Goal: Task Accomplishment & Management: Use online tool/utility

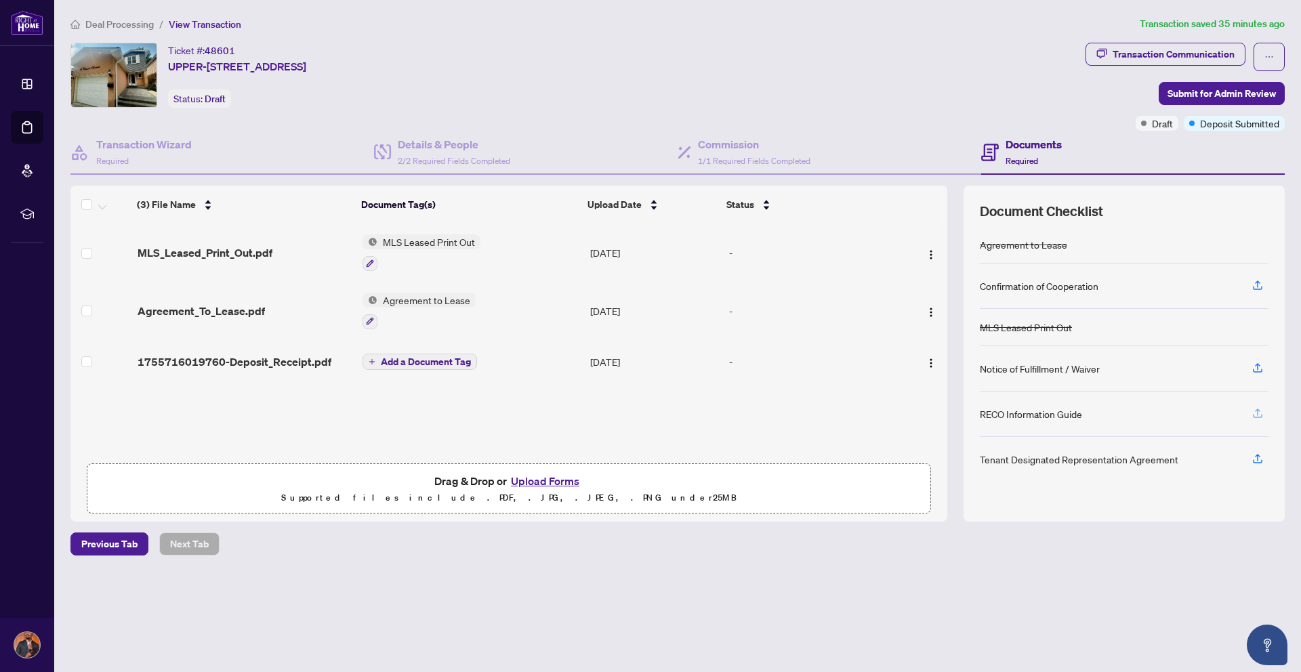
click at [1261, 411] on icon "button" at bounding box center [1258, 413] width 12 height 12
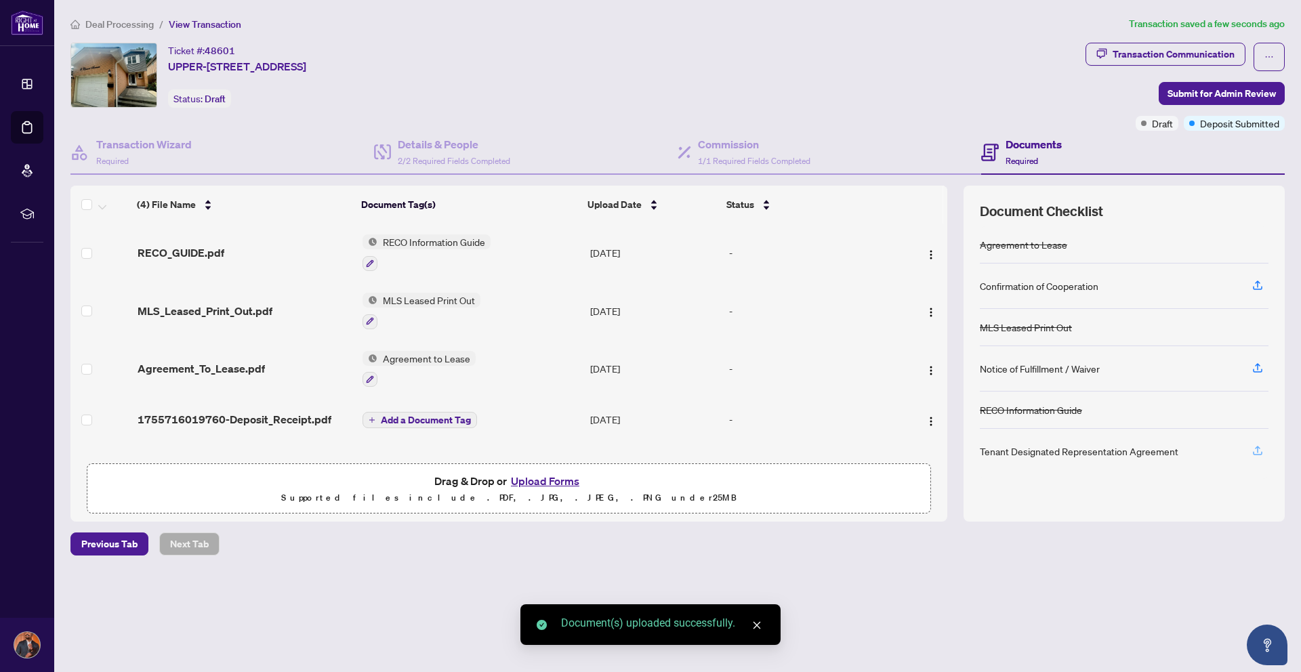
click at [1261, 451] on icon "button" at bounding box center [1258, 451] width 12 height 12
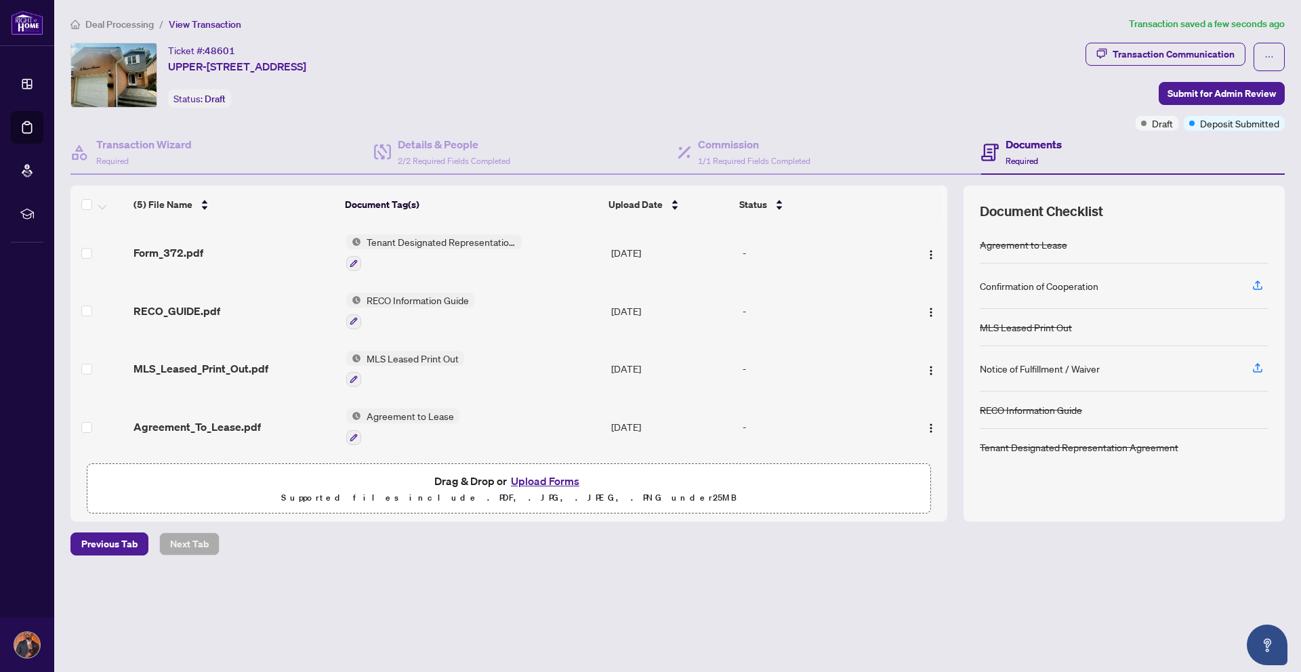
drag, startPoint x: 594, startPoint y: 643, endPoint x: 566, endPoint y: 574, distance: 74.8
click at [594, 643] on main "Deal Processing / View Transaction Transaction saved a few seconds ago Ticket #…" at bounding box center [677, 336] width 1247 height 672
click at [553, 477] on button "Upload Forms" at bounding box center [545, 481] width 77 height 18
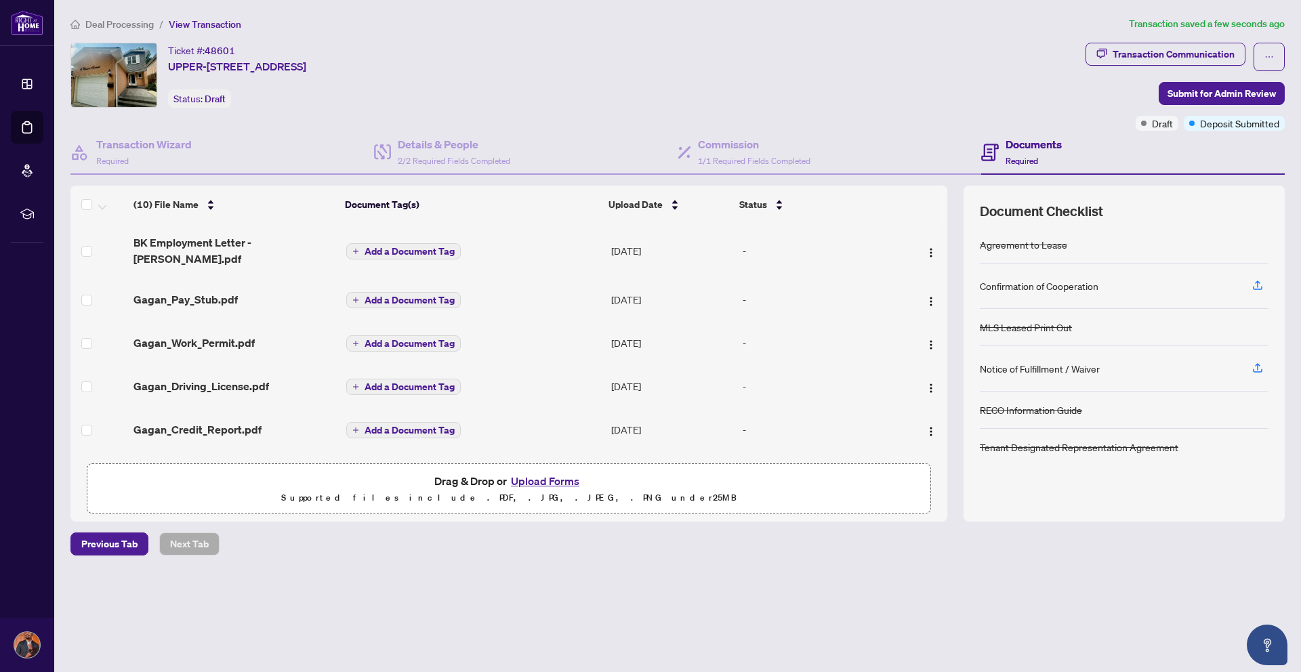
click at [552, 476] on button "Upload Forms" at bounding box center [545, 481] width 77 height 18
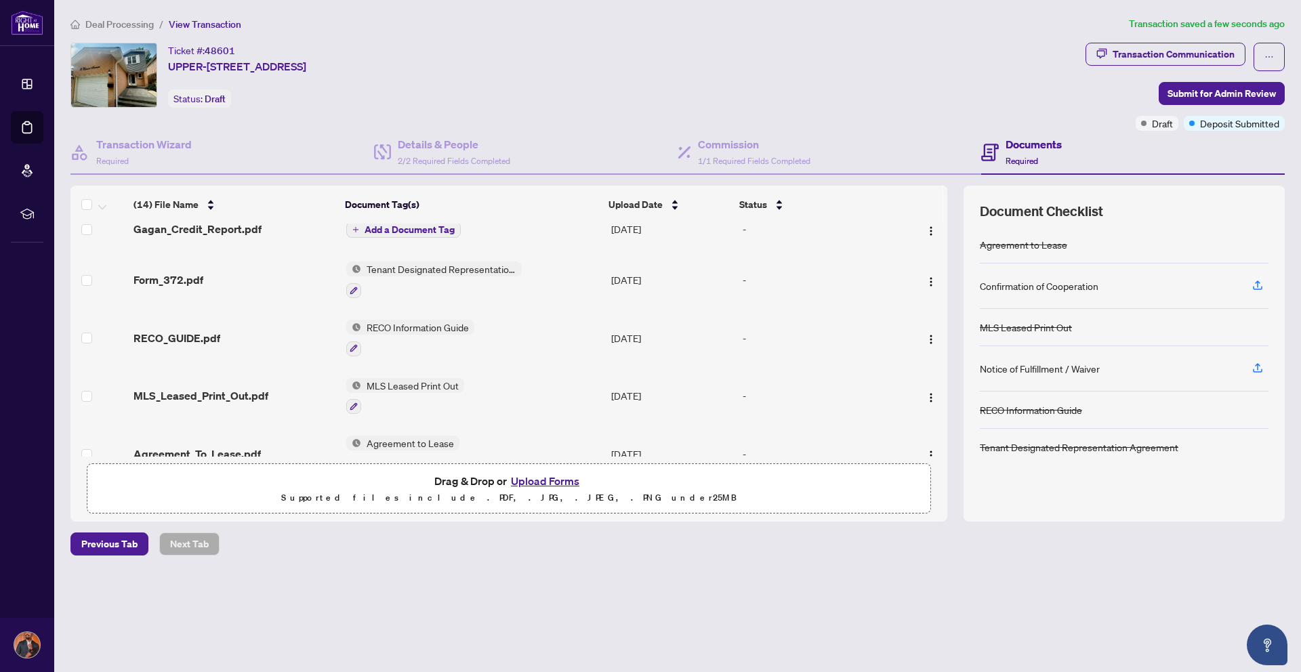
scroll to position [436, 0]
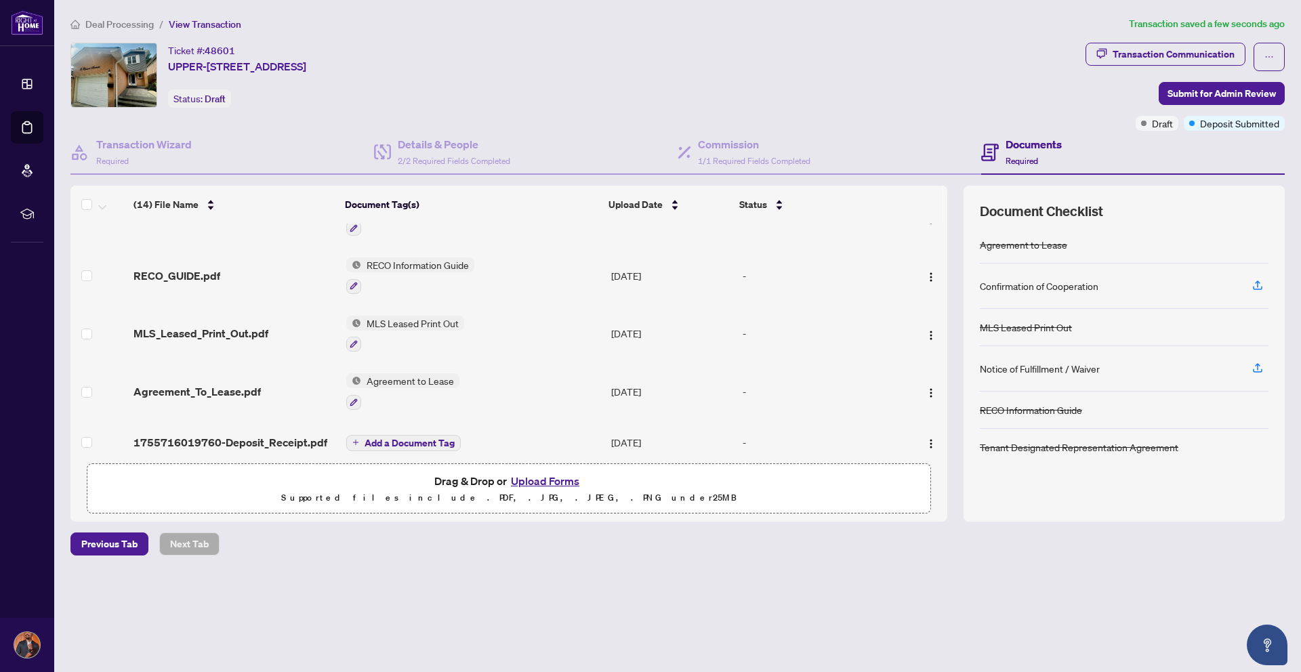
click at [740, 572] on div "Deal Processing / View Transaction Transaction saved a few seconds ago Ticket #…" at bounding box center [677, 309] width 1225 height 587
click at [539, 472] on button "Upload Forms" at bounding box center [545, 481] width 77 height 18
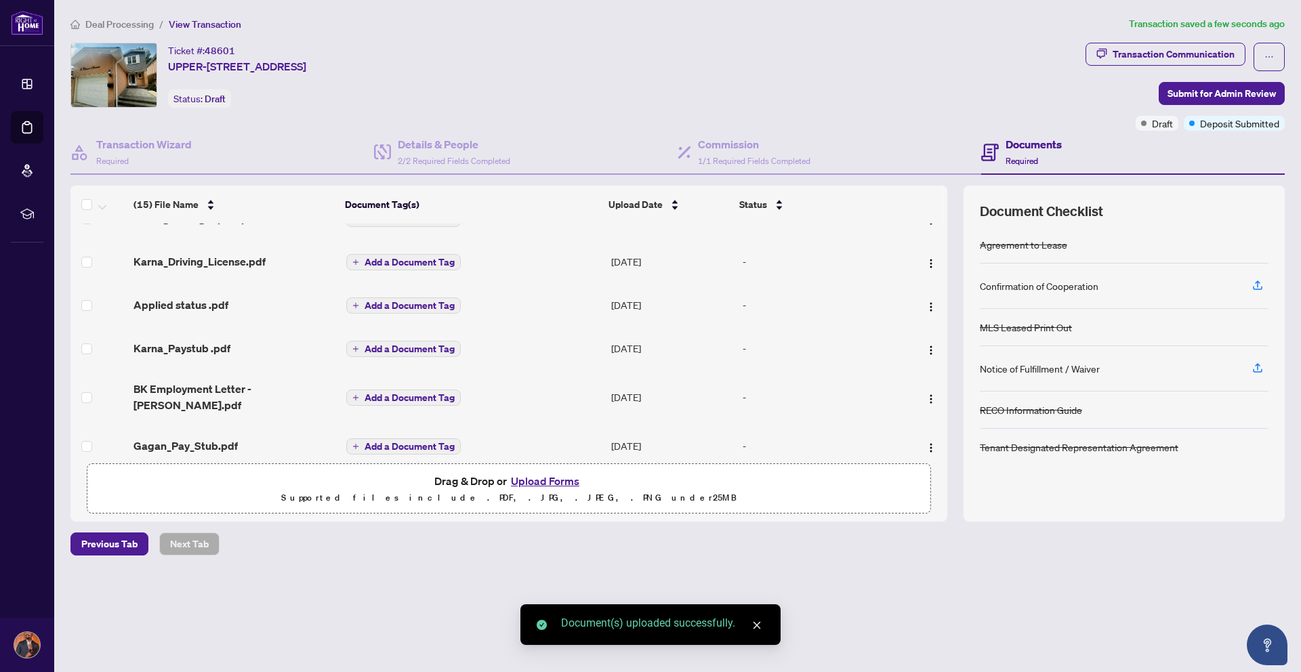
scroll to position [0, 0]
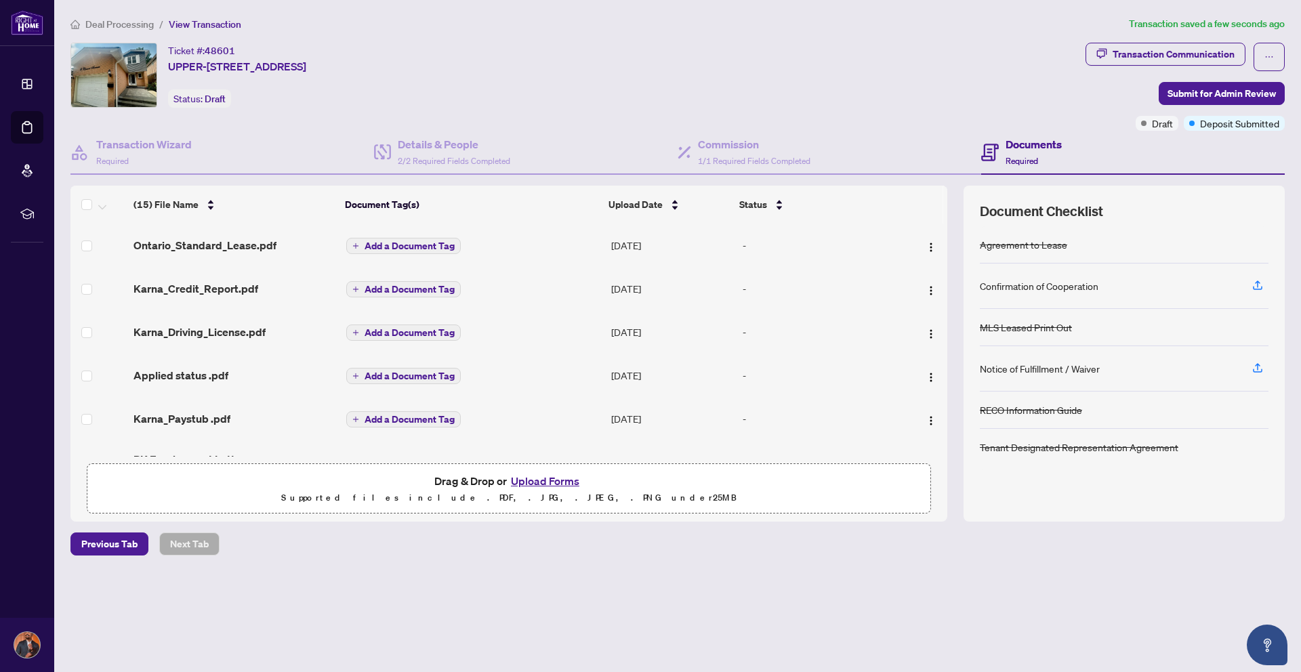
click at [393, 248] on span "Add a Document Tag" at bounding box center [410, 245] width 90 height 9
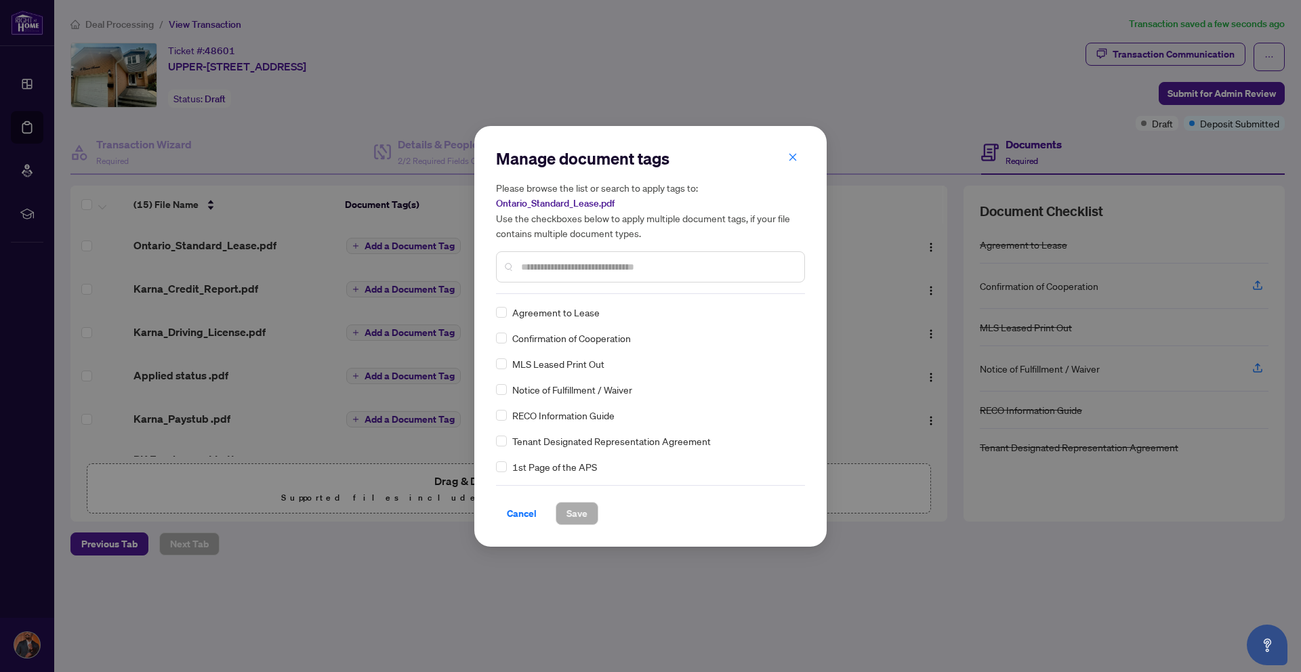
click at [590, 291] on div "Manage document tags Please browse the list or search to apply tags to: Ontario…" at bounding box center [650, 221] width 309 height 146
click at [582, 269] on input "text" at bounding box center [657, 267] width 272 height 15
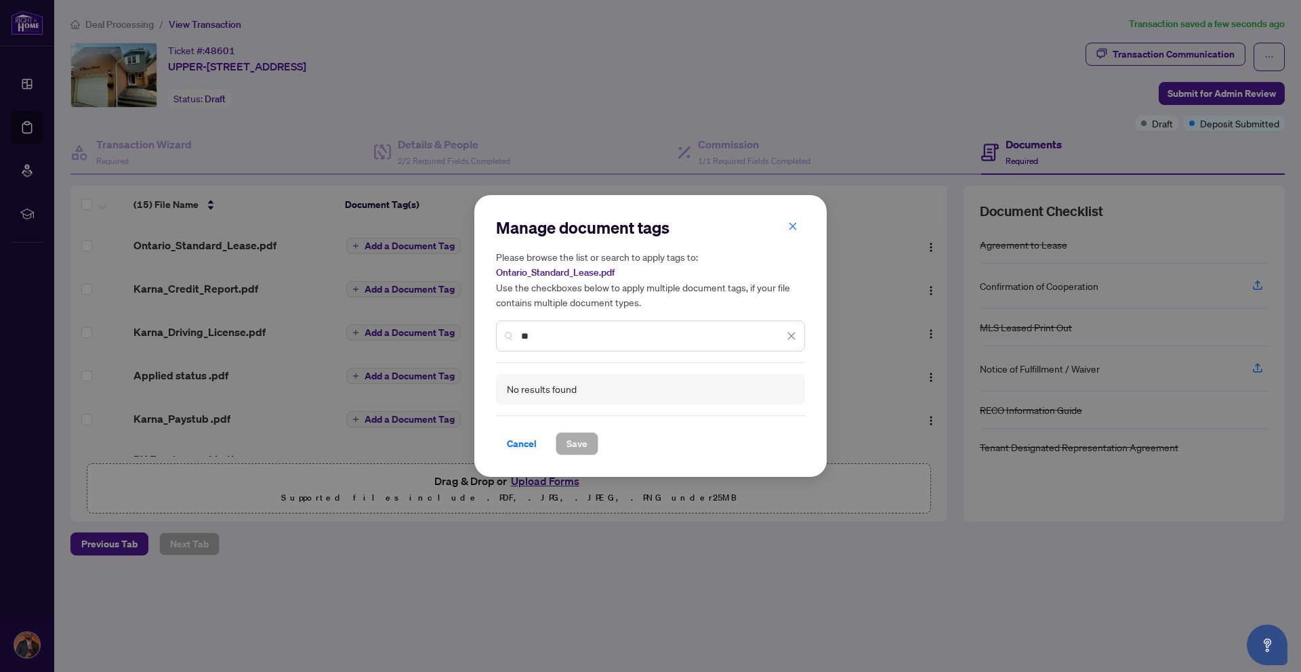
type input "*"
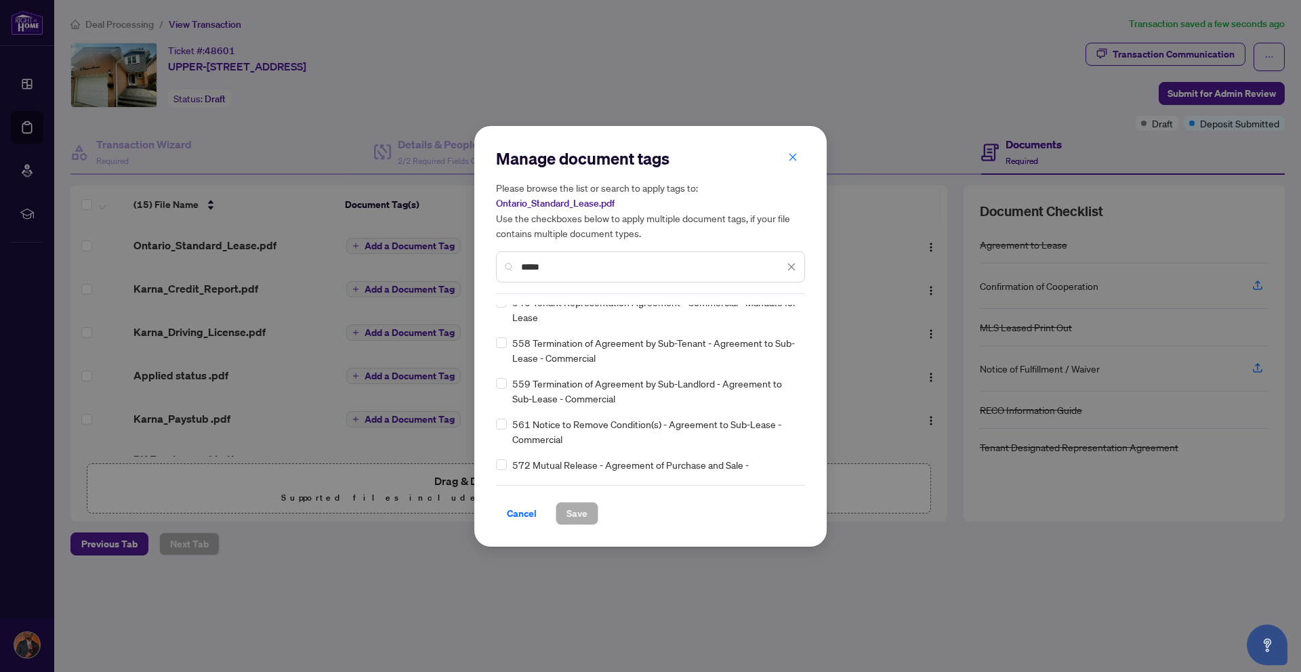
scroll to position [1972, 0]
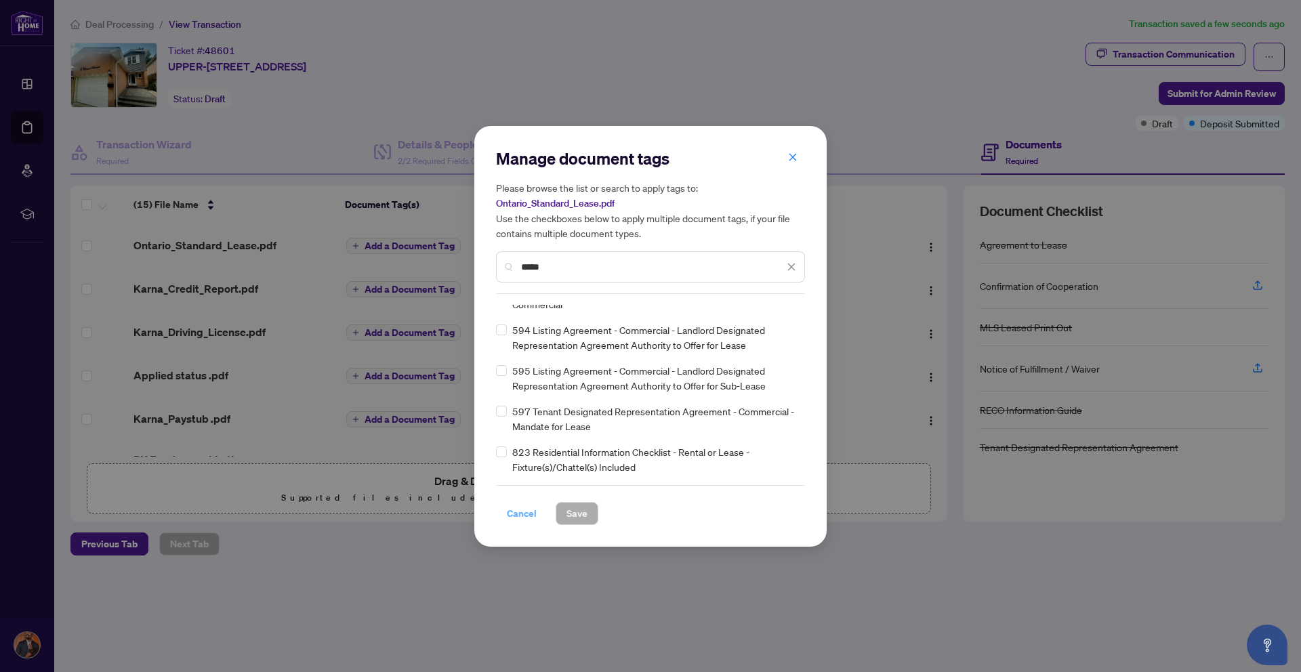
type input "*****"
click at [515, 511] on span "Cancel" at bounding box center [522, 514] width 30 height 22
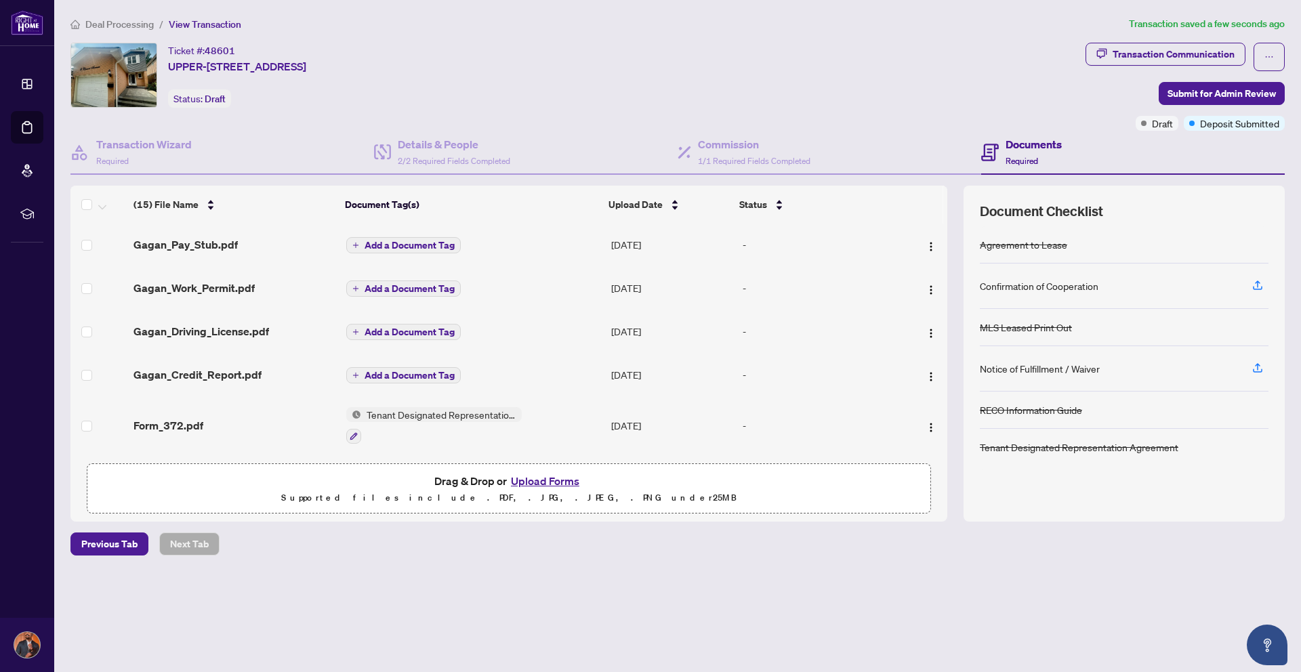
scroll to position [480, 0]
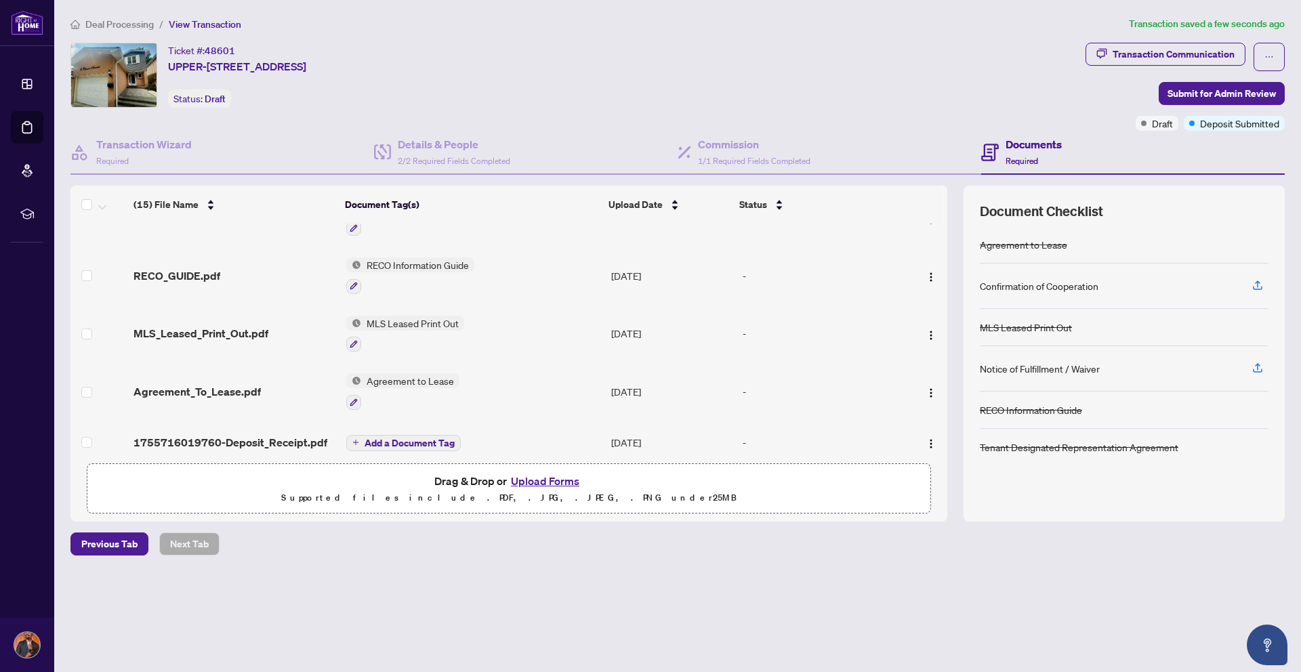
click at [399, 439] on span "Add a Document Tag" at bounding box center [410, 443] width 90 height 9
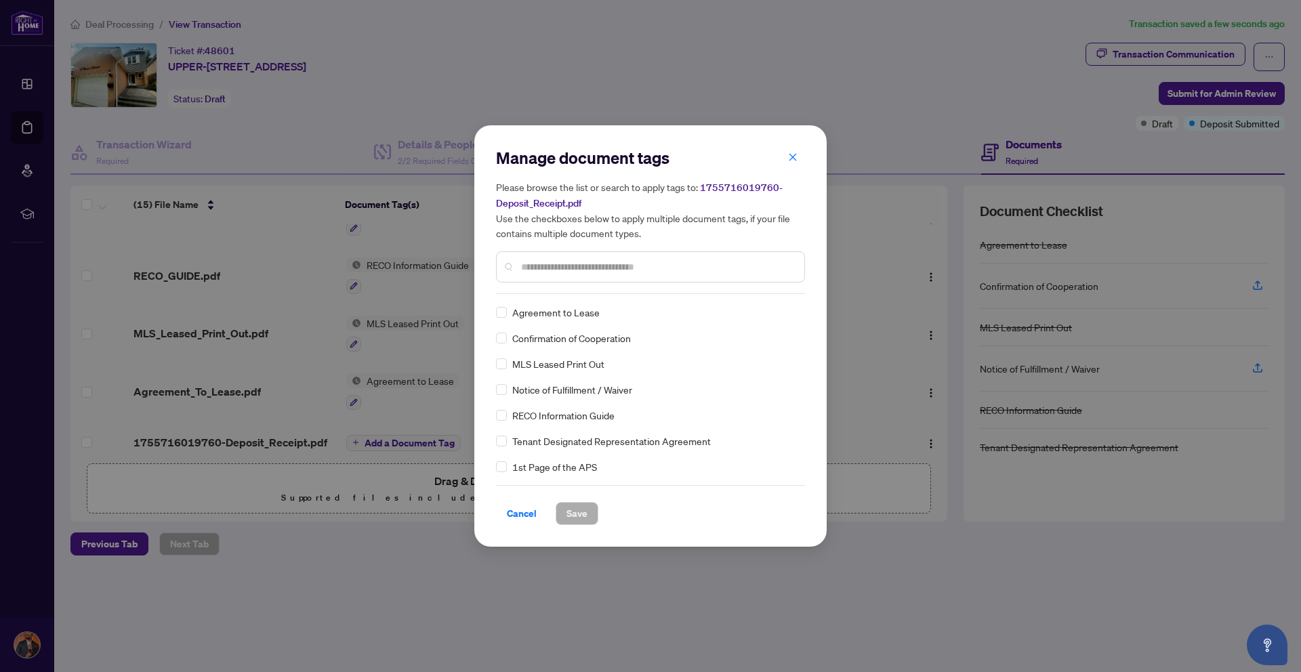
click at [573, 274] on div at bounding box center [650, 266] width 309 height 31
click at [567, 266] on input "text" at bounding box center [657, 267] width 272 height 15
type input "***"
type input "*******"
click at [576, 514] on span "Save" at bounding box center [577, 514] width 21 height 22
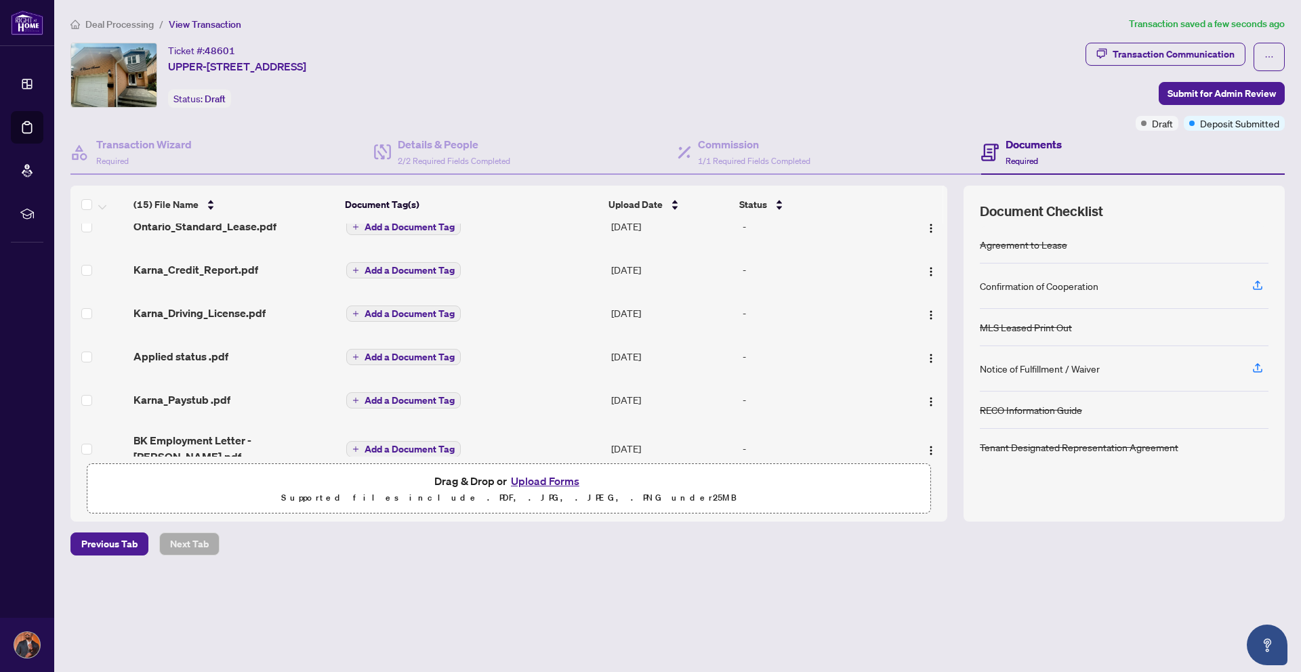
scroll to position [0, 0]
